Goal: Task Accomplishment & Management: Complete application form

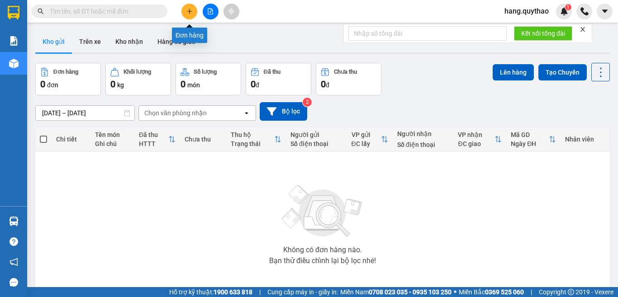
click at [193, 14] on button at bounding box center [189, 12] width 16 height 16
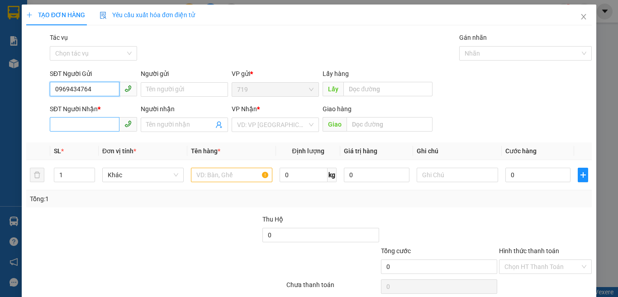
type input "0969434764"
click at [65, 120] on input "SĐT Người Nhận *" at bounding box center [85, 124] width 70 height 14
type input "0934566104"
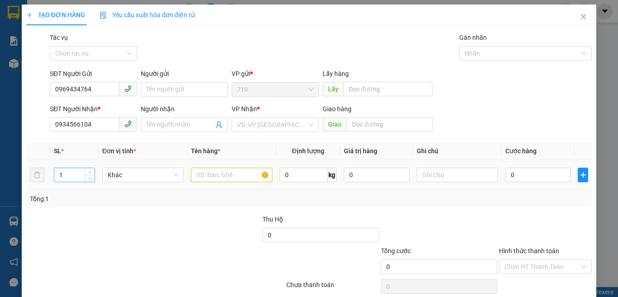
click at [83, 178] on input "1" at bounding box center [74, 175] width 40 height 14
type input "1"
type input "2"
click at [210, 173] on input "text" at bounding box center [231, 175] width 81 height 14
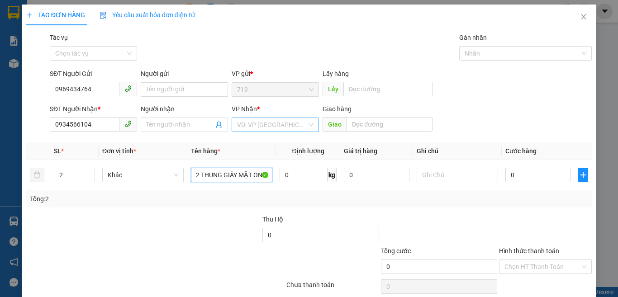
type input "2 THUNG GIẤY MẬT ONG"
click at [269, 124] on input "search" at bounding box center [272, 125] width 70 height 14
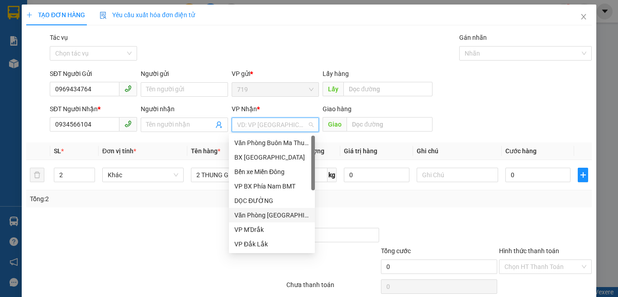
click at [259, 212] on div "Văn Phòng Tân Phú" at bounding box center [271, 215] width 75 height 10
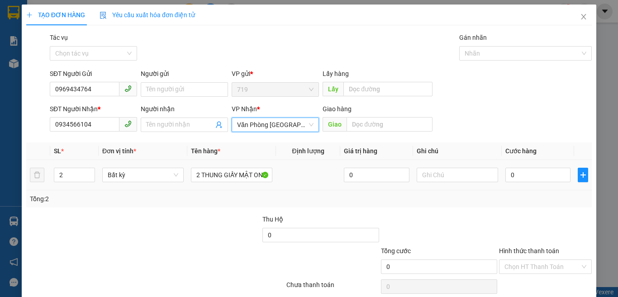
click at [544, 183] on div "0" at bounding box center [537, 175] width 65 height 18
click at [544, 181] on input "0" at bounding box center [537, 175] width 65 height 14
type input "1"
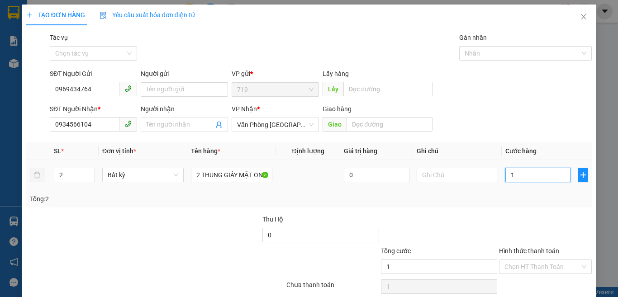
type input "12"
type input "120"
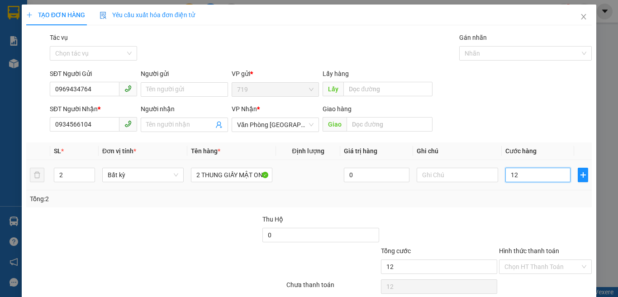
type input "120"
type input "1.200"
type input "12.000"
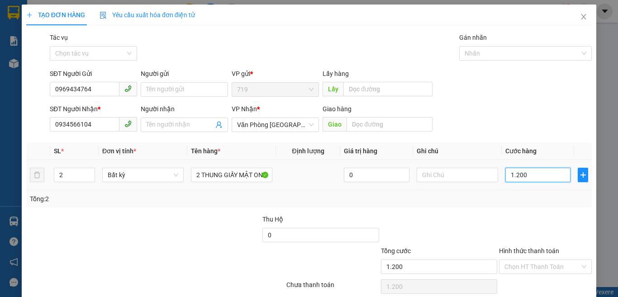
type input "12.000"
type input "120.000"
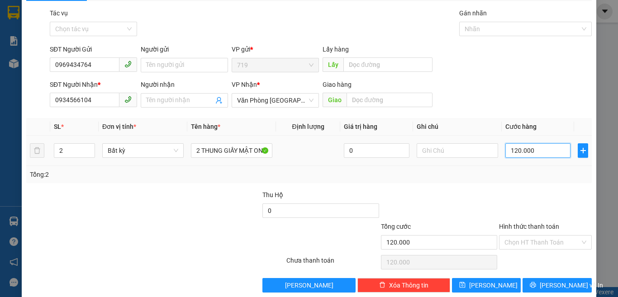
scroll to position [38, 0]
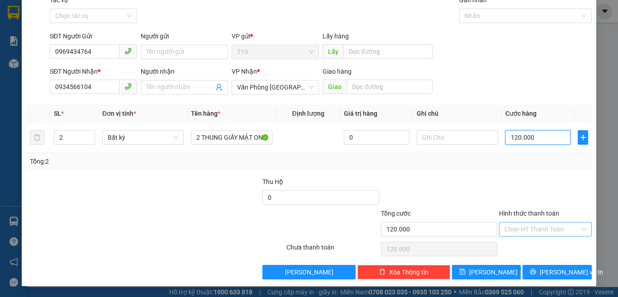
type input "120.000"
click at [522, 230] on input "Hình thức thanh toán" at bounding box center [542, 230] width 76 height 14
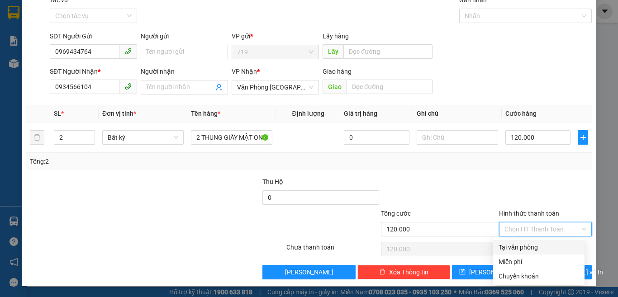
click at [520, 241] on div "Tại văn phòng" at bounding box center [538, 247] width 91 height 14
type input "0"
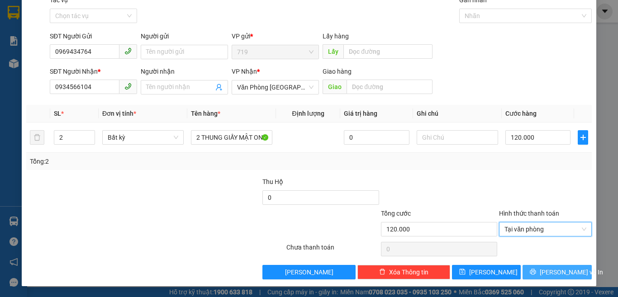
click at [537, 268] on button "Lưu và In" at bounding box center [556, 272] width 69 height 14
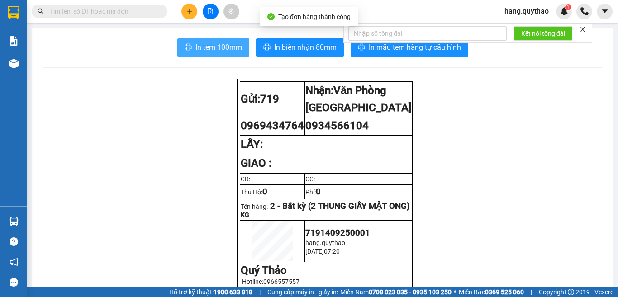
click at [200, 43] on span "In tem 100mm" at bounding box center [218, 47] width 47 height 11
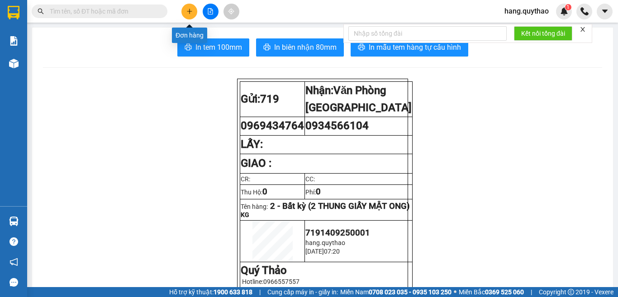
click at [192, 13] on icon "plus" at bounding box center [189, 11] width 6 height 6
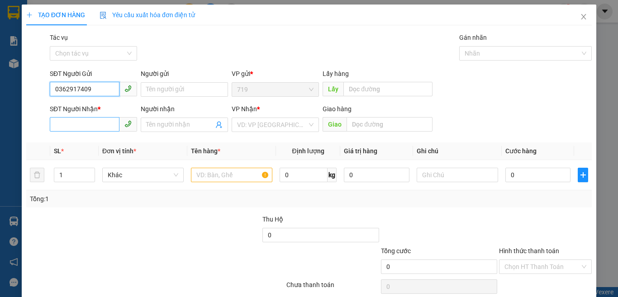
type input "0362917409"
click at [76, 128] on input "SĐT Người Nhận *" at bounding box center [85, 124] width 70 height 14
type input "0382186464"
click at [179, 117] on div "Người nhận" at bounding box center [184, 111] width 87 height 14
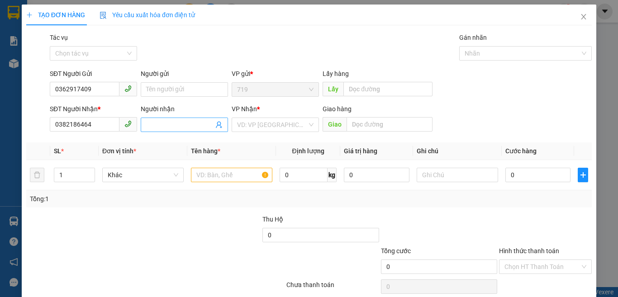
click at [178, 125] on input "Người nhận" at bounding box center [179, 125] width 67 height 10
click at [74, 180] on input "1" at bounding box center [74, 175] width 40 height 14
type input "2"
click at [215, 174] on input "text" at bounding box center [231, 175] width 81 height 14
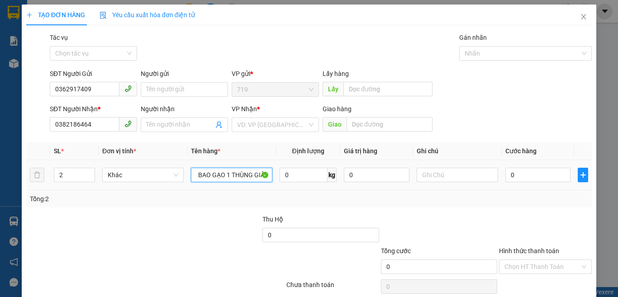
scroll to position [0, 9]
type input "1 BAO GẠO 1 THÙNG GIẤY"
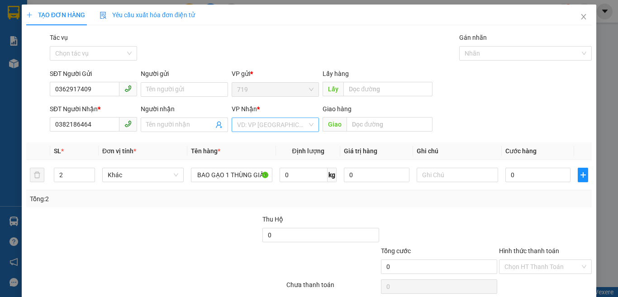
click at [273, 122] on input "search" at bounding box center [272, 125] width 70 height 14
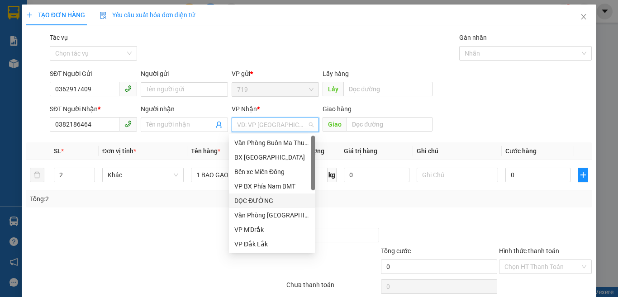
click at [258, 200] on div "DỌC ĐƯỜNG" at bounding box center [271, 201] width 75 height 10
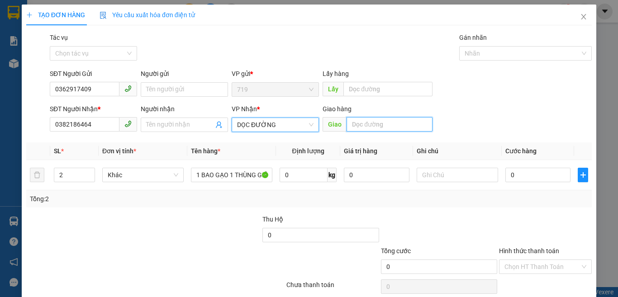
click at [373, 125] on input "text" at bounding box center [389, 124] width 86 height 14
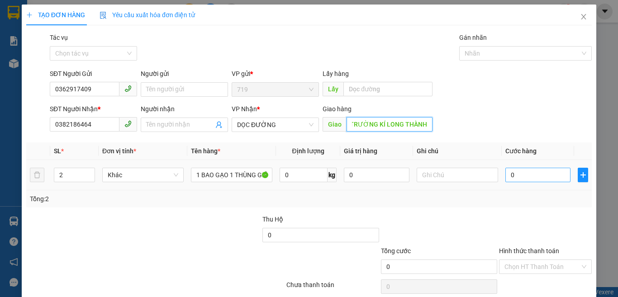
type input "BÁNH XEO TRƯỜNG KÍ LONG THÀNH"
click at [545, 175] on input "0" at bounding box center [537, 175] width 65 height 14
type input "1"
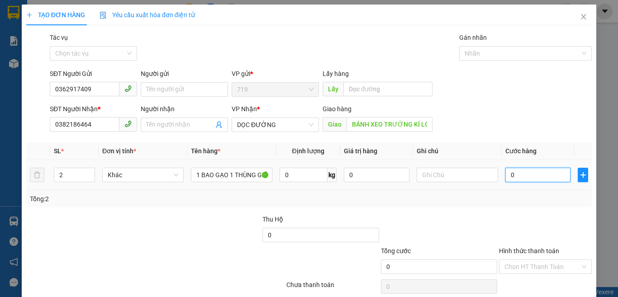
type input "1"
type input "13"
type input "130"
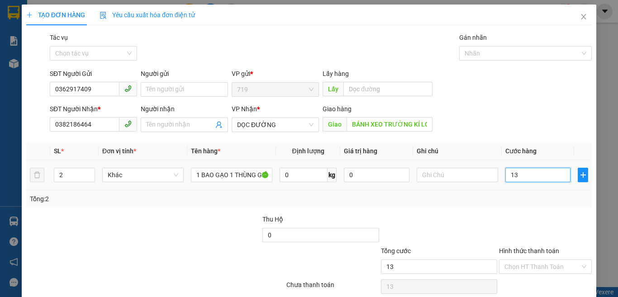
type input "130"
type input "1.300"
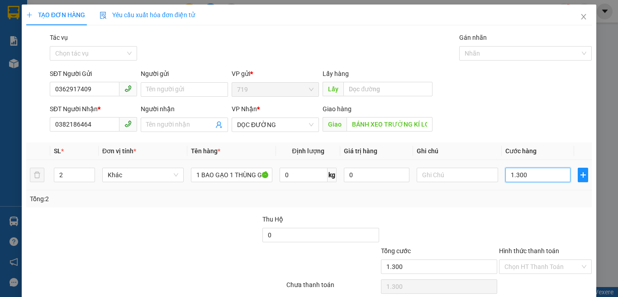
type input "13.000"
type input "130.000"
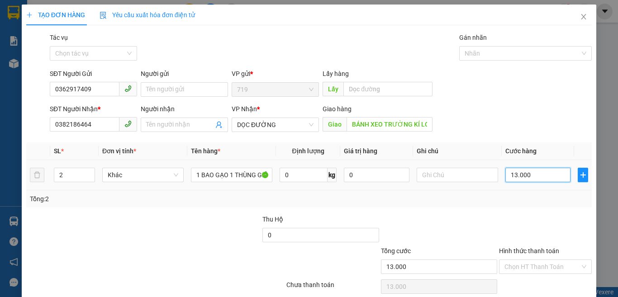
type input "130.000"
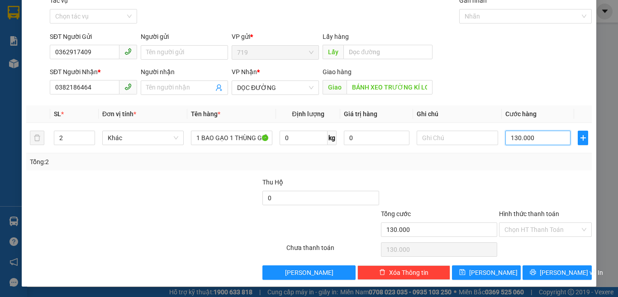
scroll to position [38, 0]
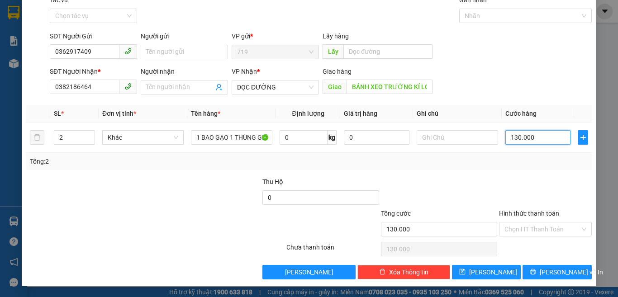
type input "130.000"
click at [509, 237] on div "Hình thức thanh toán Chọn HT Thanh Toán" at bounding box center [545, 225] width 93 height 32
click at [514, 232] on input "Hình thức thanh toán" at bounding box center [542, 230] width 76 height 14
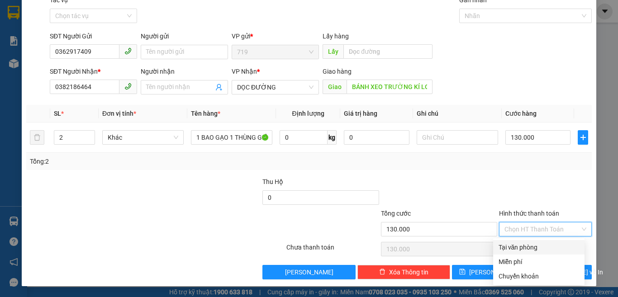
click at [514, 254] on div "Tại văn phòng" at bounding box center [538, 247] width 91 height 14
type input "0"
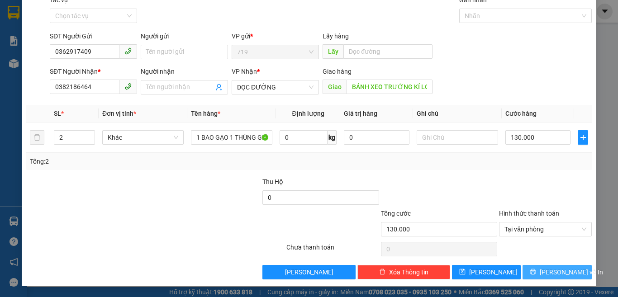
click at [531, 275] on button "Lưu và In" at bounding box center [556, 272] width 69 height 14
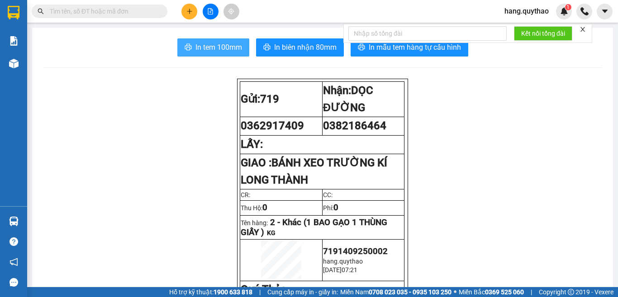
drag, startPoint x: 200, startPoint y: 52, endPoint x: 203, endPoint y: 56, distance: 4.9
click at [200, 53] on button "In tem 100mm" at bounding box center [213, 47] width 72 height 18
click at [227, 47] on span "In tem 100mm" at bounding box center [218, 47] width 47 height 11
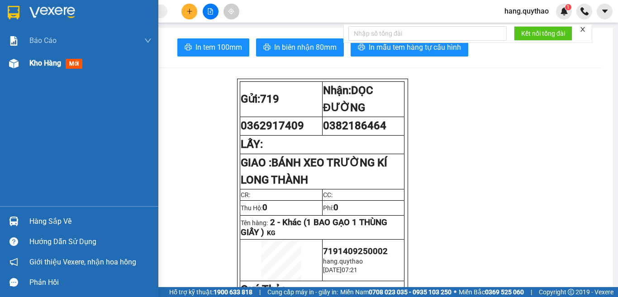
click at [37, 66] on span "Kho hàng" at bounding box center [45, 63] width 32 height 9
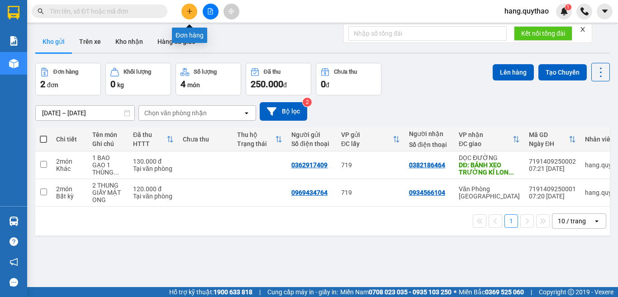
click at [191, 14] on icon "plus" at bounding box center [189, 11] width 6 height 6
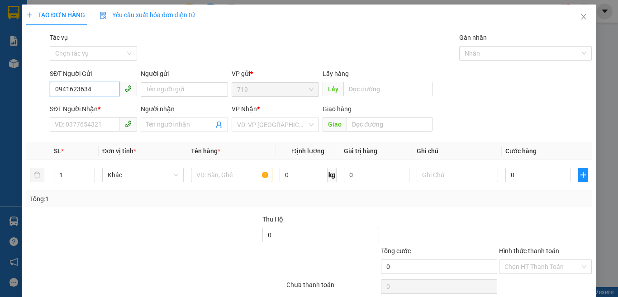
scroll to position [38, 0]
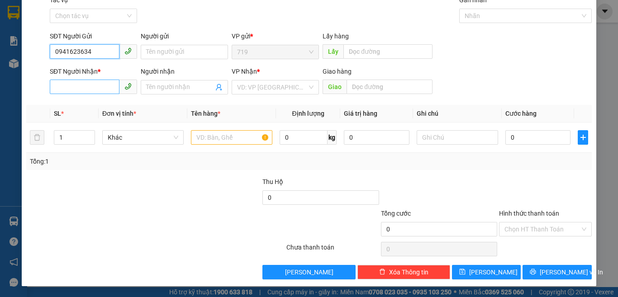
type input "0941623634"
click at [71, 84] on input "SĐT Người Nhận *" at bounding box center [85, 87] width 70 height 14
type input "0976043830"
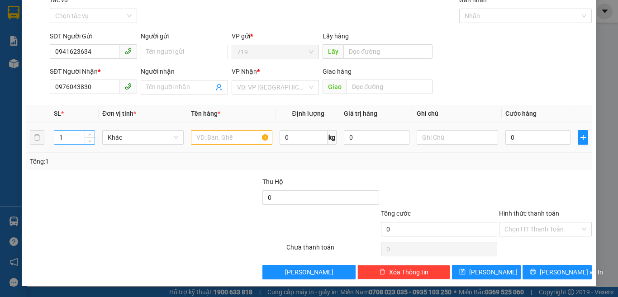
drag, startPoint x: 58, startPoint y: 136, endPoint x: 62, endPoint y: 138, distance: 4.9
click at [61, 138] on input "1" at bounding box center [74, 138] width 40 height 14
click at [62, 138] on input "1" at bounding box center [74, 138] width 40 height 14
type input "2"
type input "3"
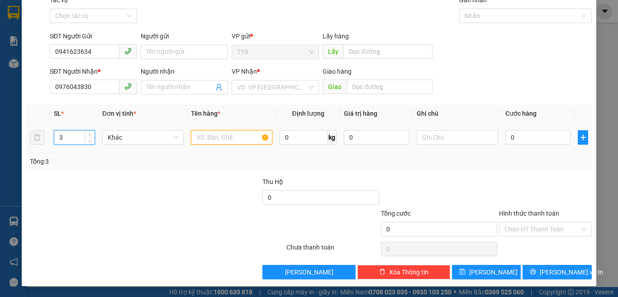
click at [222, 135] on input "text" at bounding box center [231, 137] width 81 height 14
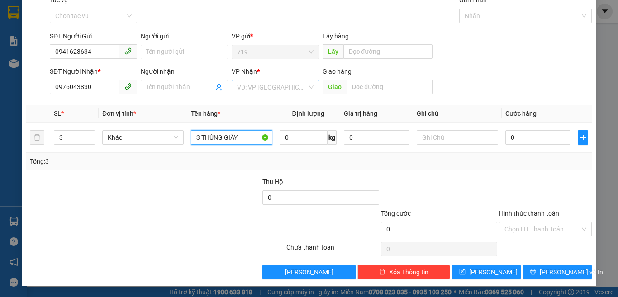
type input "3 THÙNG GIẤY"
click at [301, 90] on input "search" at bounding box center [272, 88] width 70 height 14
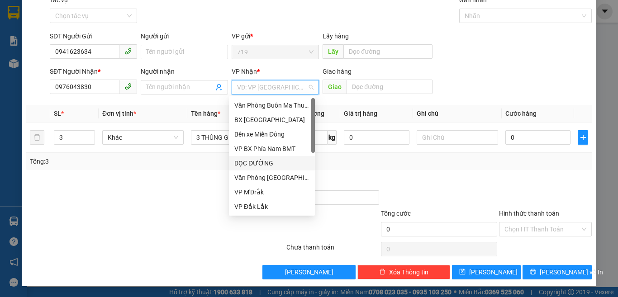
click at [272, 164] on div "DỌC ĐƯỜNG" at bounding box center [271, 163] width 75 height 10
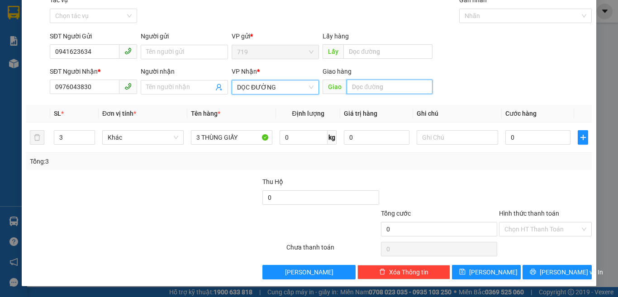
click at [384, 83] on input "text" at bounding box center [389, 87] width 86 height 14
type input "MIÊU ÔNG CÙ"
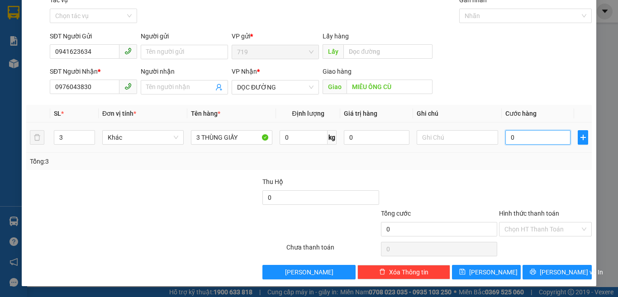
click at [520, 144] on input "0" at bounding box center [537, 137] width 65 height 14
type input "2"
type input "23"
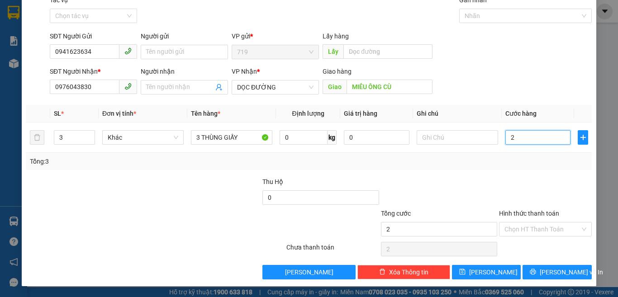
type input "23"
type input "230"
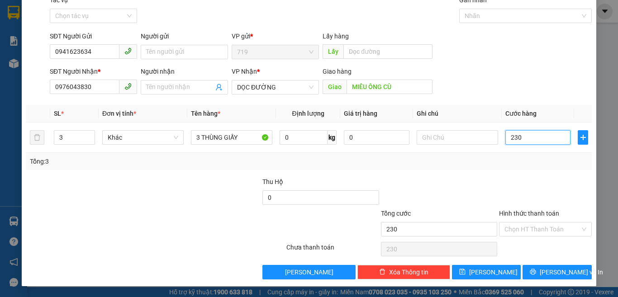
type input "2.300"
type input "23.000"
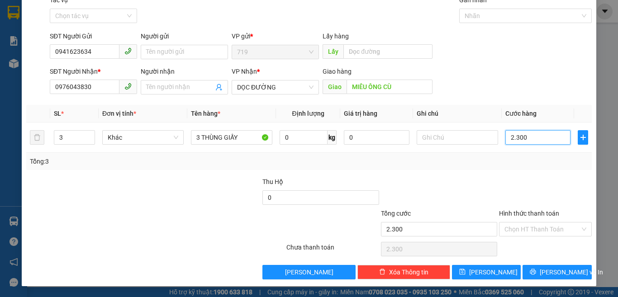
type input "23.000"
type input "230.000"
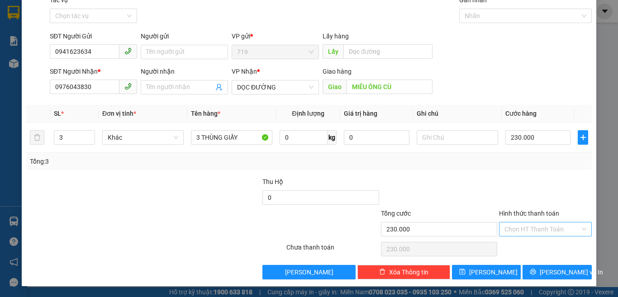
click at [519, 228] on input "Hình thức thanh toán" at bounding box center [542, 230] width 76 height 14
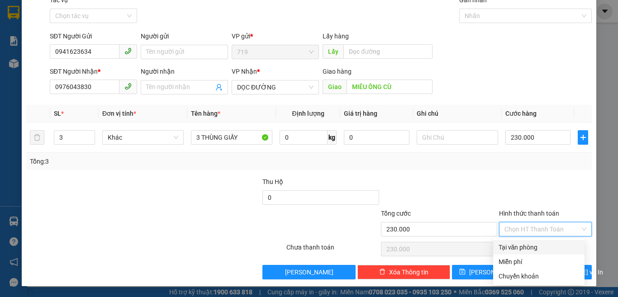
click at [511, 251] on div "Tại văn phòng" at bounding box center [538, 247] width 81 height 10
type input "0"
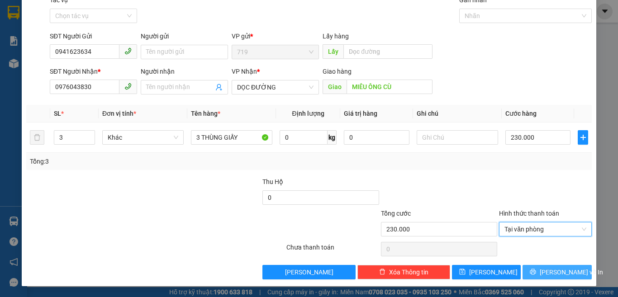
click at [543, 269] on span "Lưu và In" at bounding box center [571, 272] width 63 height 10
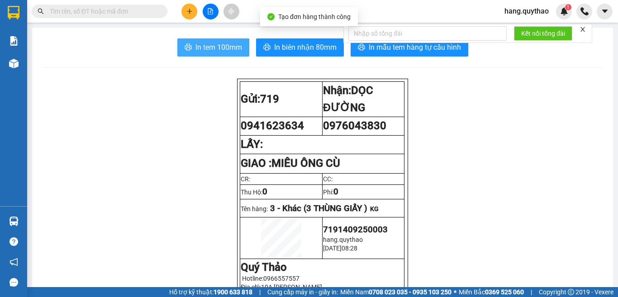
click at [194, 40] on button "In tem 100mm" at bounding box center [213, 47] width 72 height 18
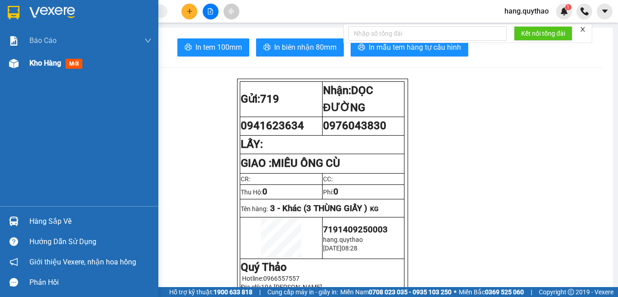
click at [28, 68] on div "Kho hàng mới" at bounding box center [79, 63] width 158 height 23
